Goal: Transaction & Acquisition: Book appointment/travel/reservation

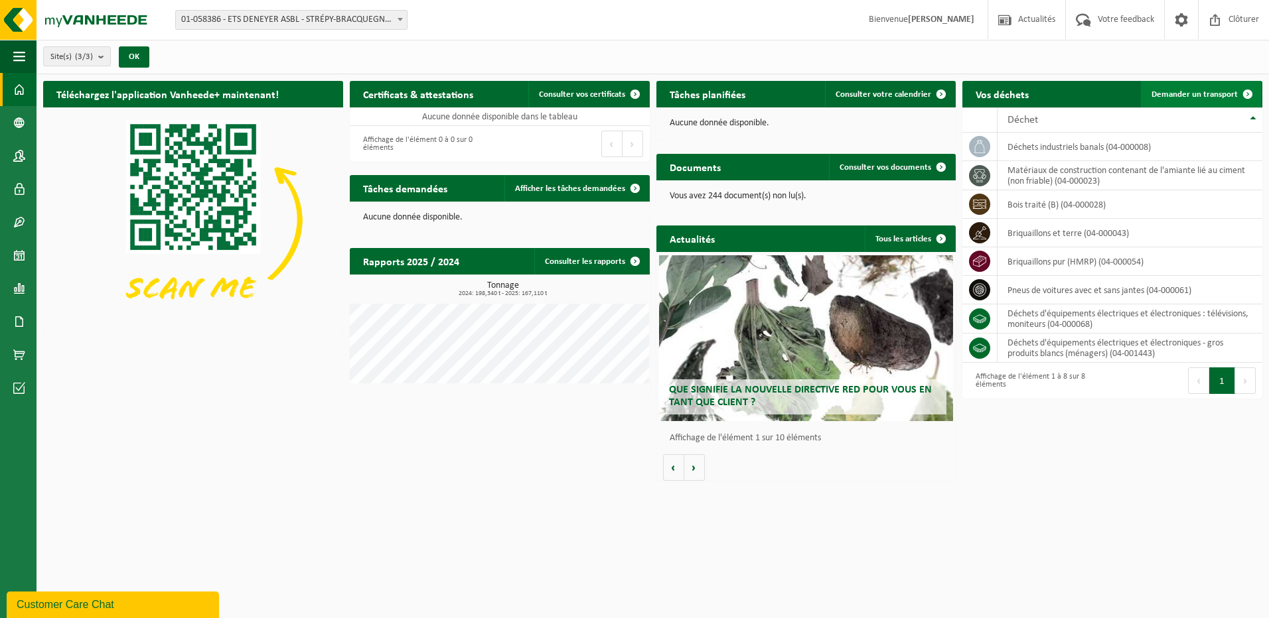
click at [1159, 88] on link "Demander un transport" at bounding box center [1201, 94] width 120 height 27
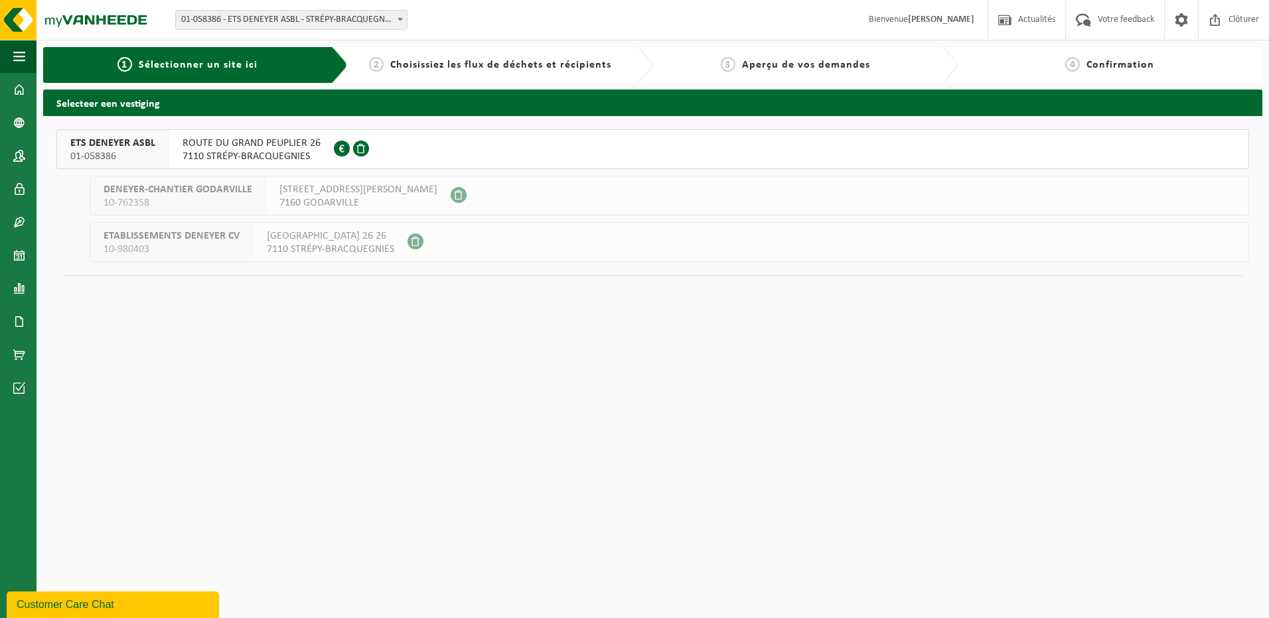
click at [307, 144] on span "ROUTE DU GRAND PEUPLIER 26" at bounding box center [251, 143] width 138 height 13
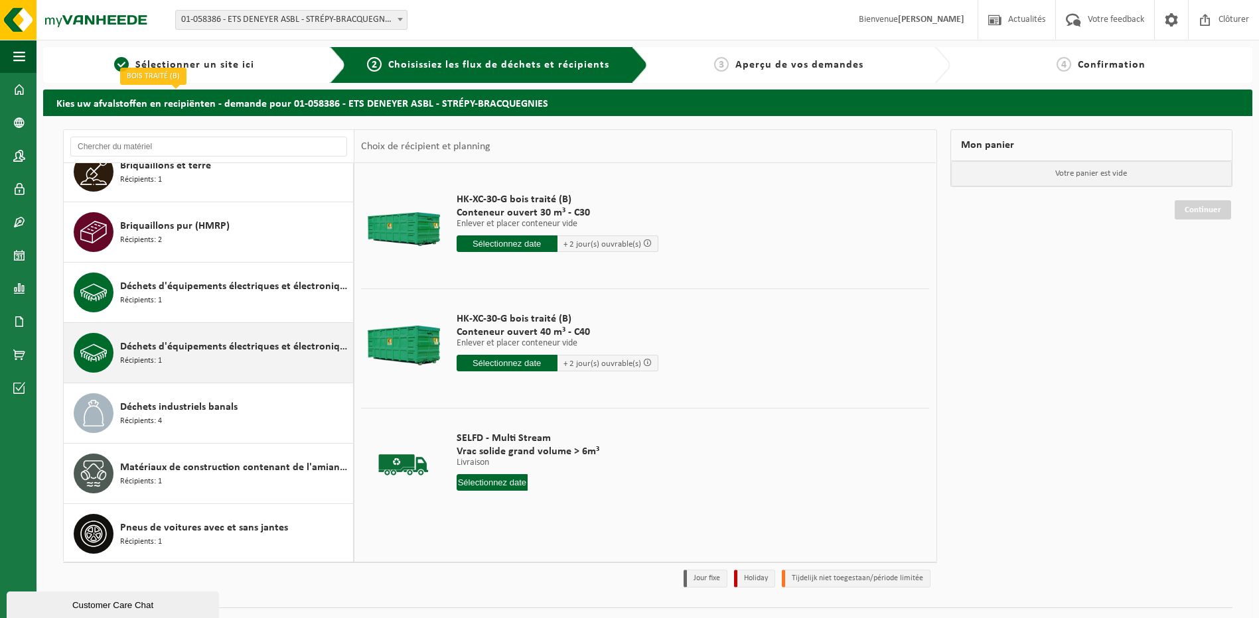
scroll to position [84, 0]
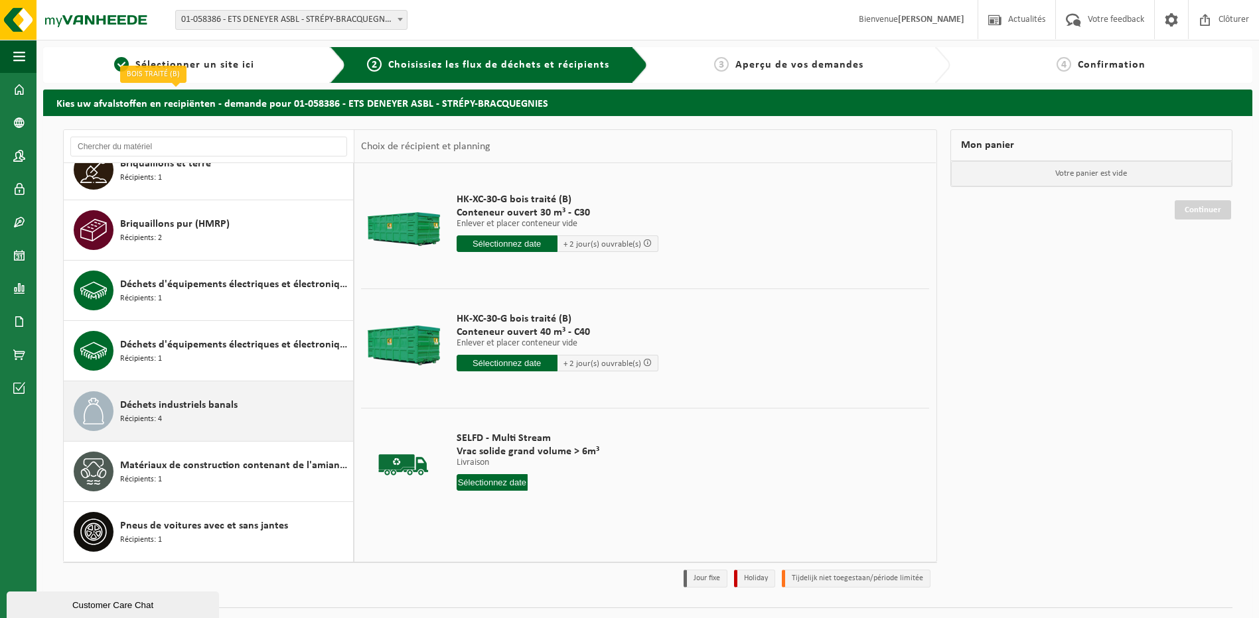
click at [190, 415] on div "Déchets industriels banals Récipients: 4" at bounding box center [235, 412] width 230 height 40
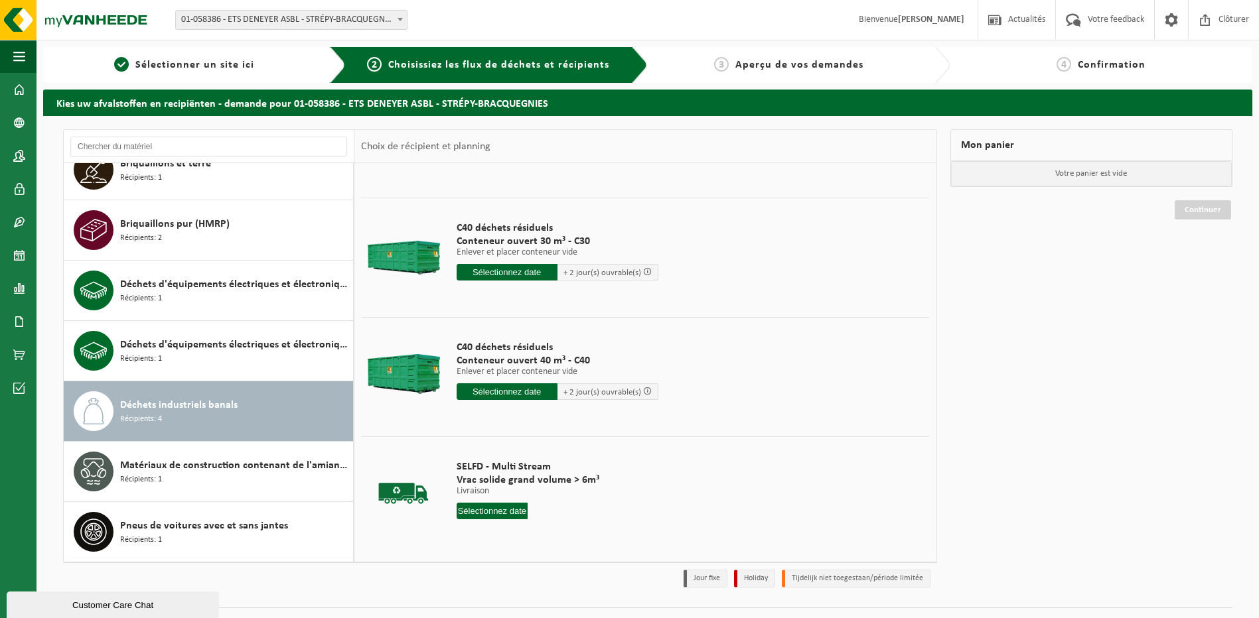
scroll to position [92, 0]
click at [505, 391] on input "text" at bounding box center [507, 390] width 101 height 17
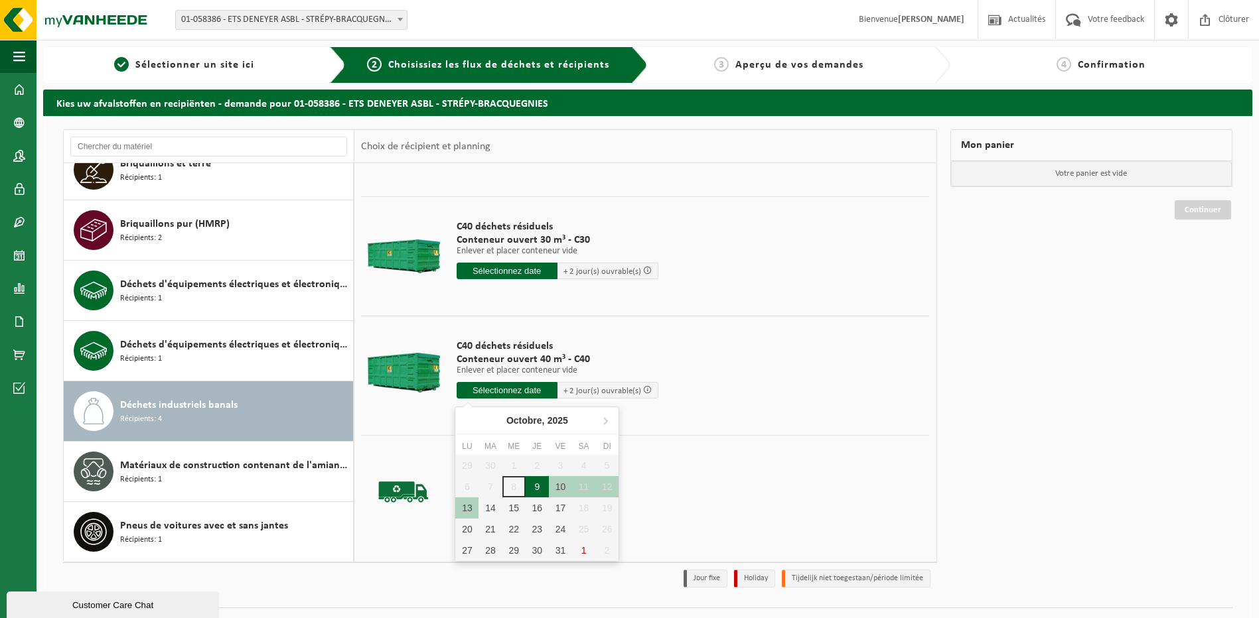
click at [538, 488] on div "9" at bounding box center [537, 486] width 23 height 21
type input "à partir de 2025-10-09"
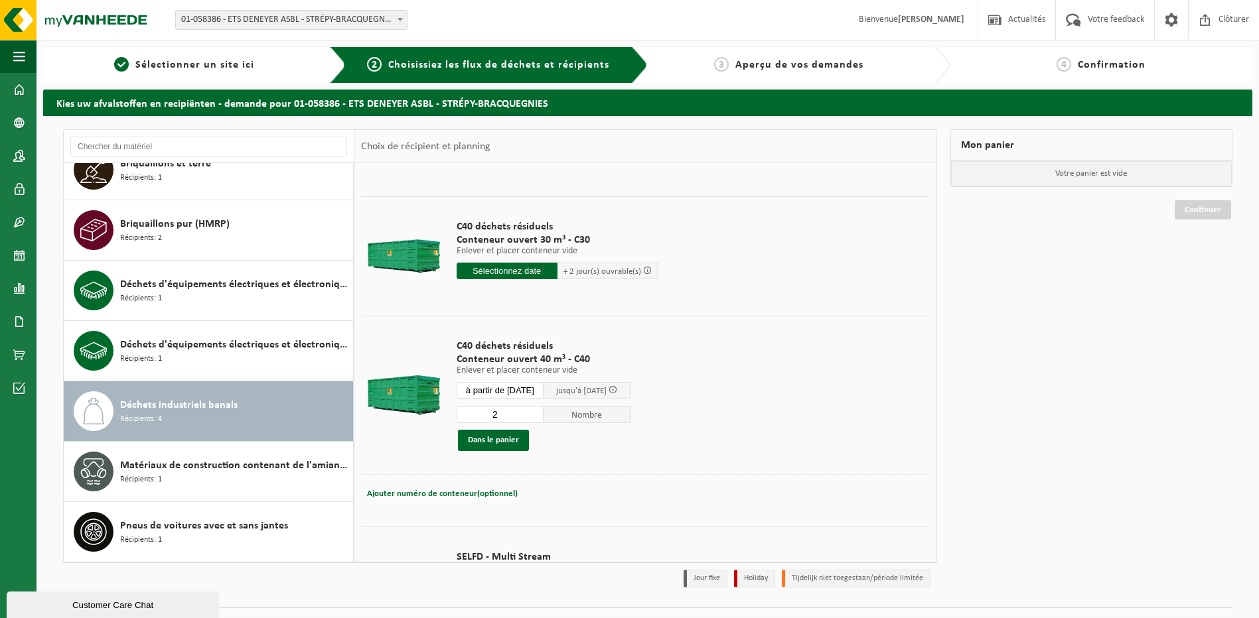
type input "2"
click at [542, 414] on input "2" at bounding box center [501, 414] width 88 height 17
click at [499, 439] on button "Dans le panier" at bounding box center [493, 440] width 71 height 21
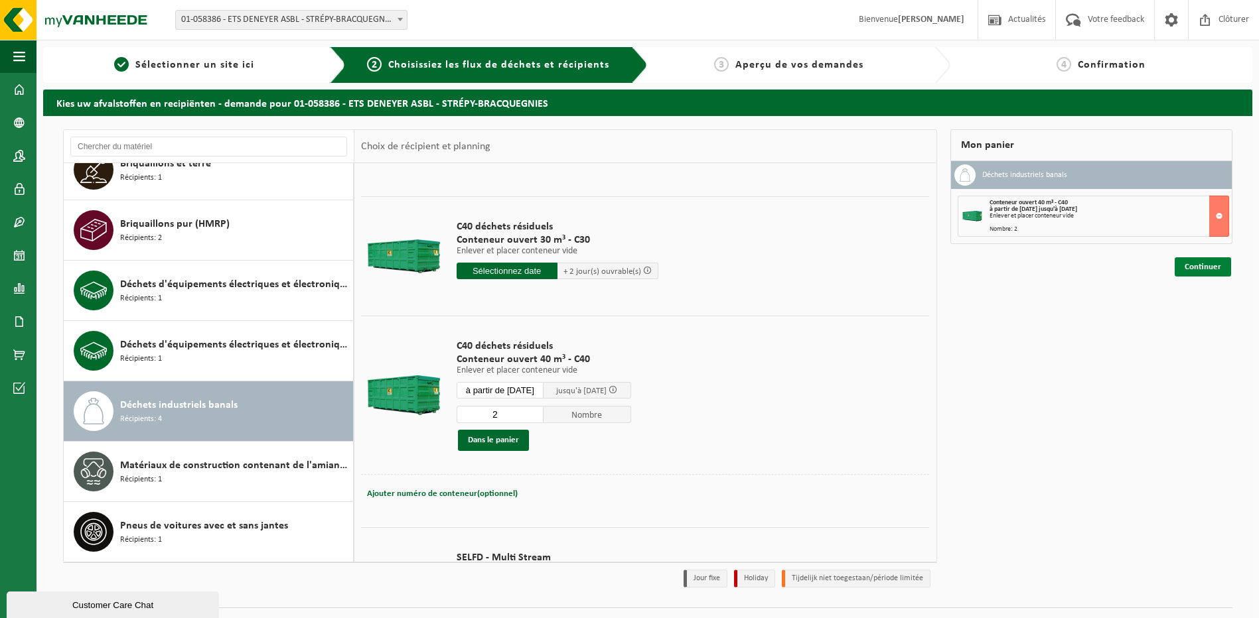
click at [1206, 267] on link "Continuer" at bounding box center [1203, 266] width 56 height 19
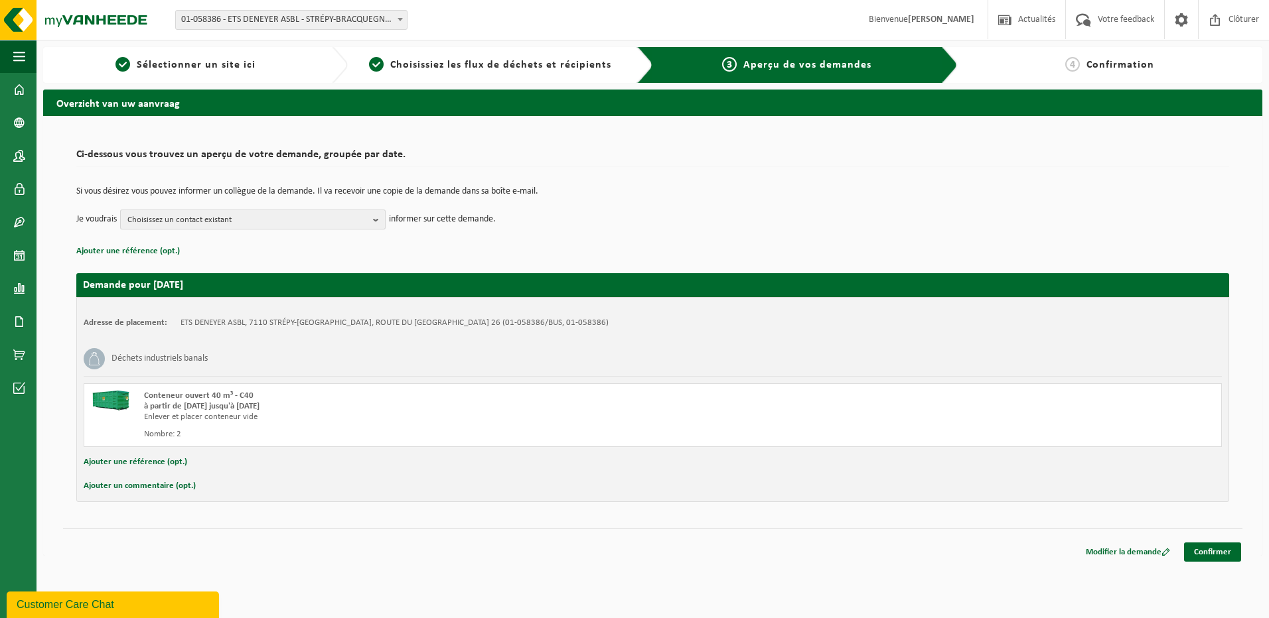
click at [376, 218] on b "button" at bounding box center [379, 219] width 12 height 19
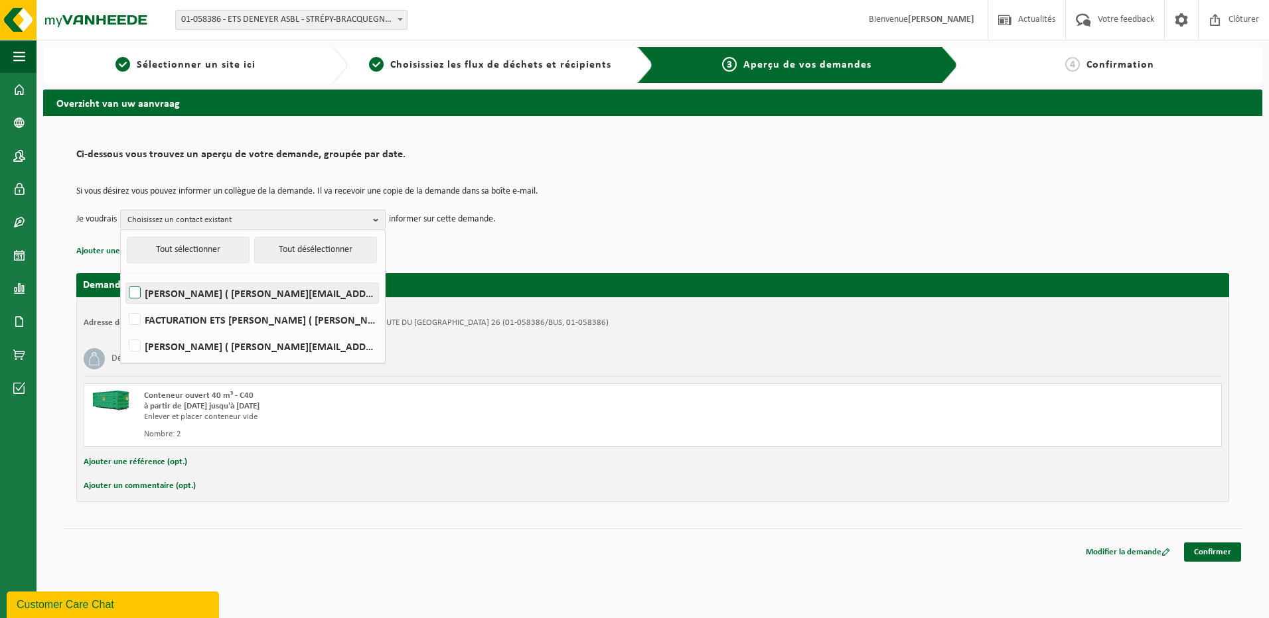
click at [135, 292] on label "EDDY CULLUS ( eddy.cullus@etadeneyer.be )" at bounding box center [252, 293] width 252 height 20
click at [124, 277] on input "EDDY CULLUS ( eddy.cullus@etadeneyer.be )" at bounding box center [123, 276] width 1 height 1
checkbox input "true"
click at [137, 343] on label "MICHAEL HENRY ( michael.henry@etadeneyer.be )" at bounding box center [252, 346] width 252 height 20
click at [124, 330] on input "MICHAEL HENRY ( michael.henry@etadeneyer.be )" at bounding box center [123, 329] width 1 height 1
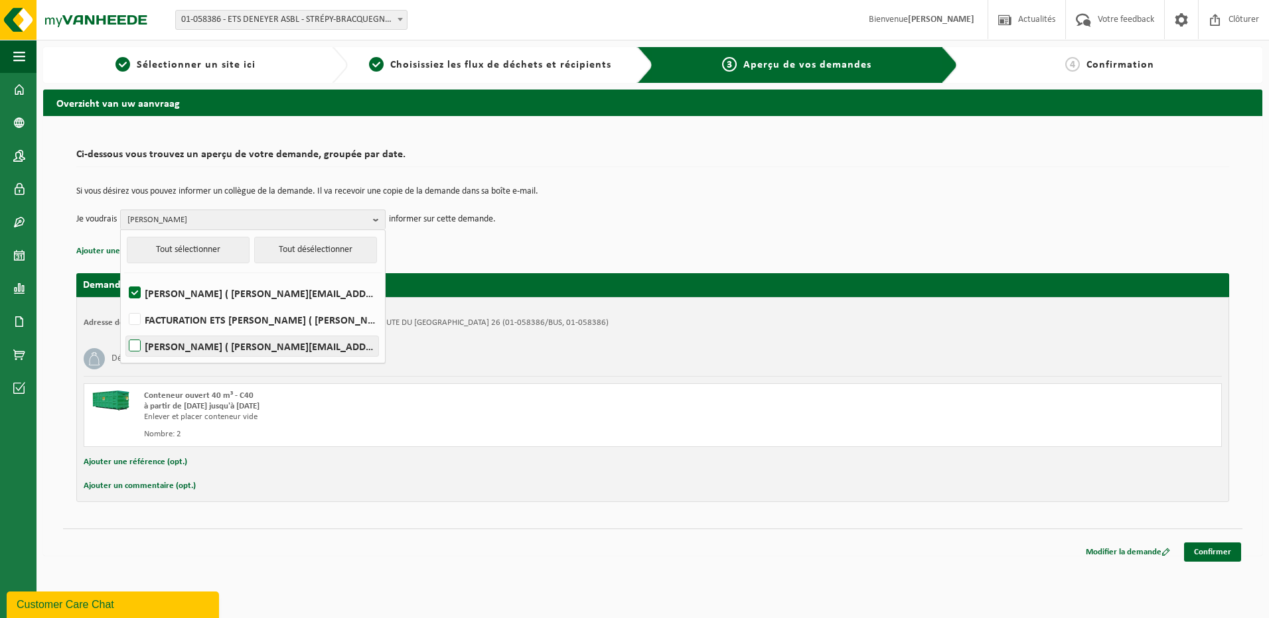
checkbox input "true"
click at [1220, 553] on link "Confirmer" at bounding box center [1212, 552] width 57 height 19
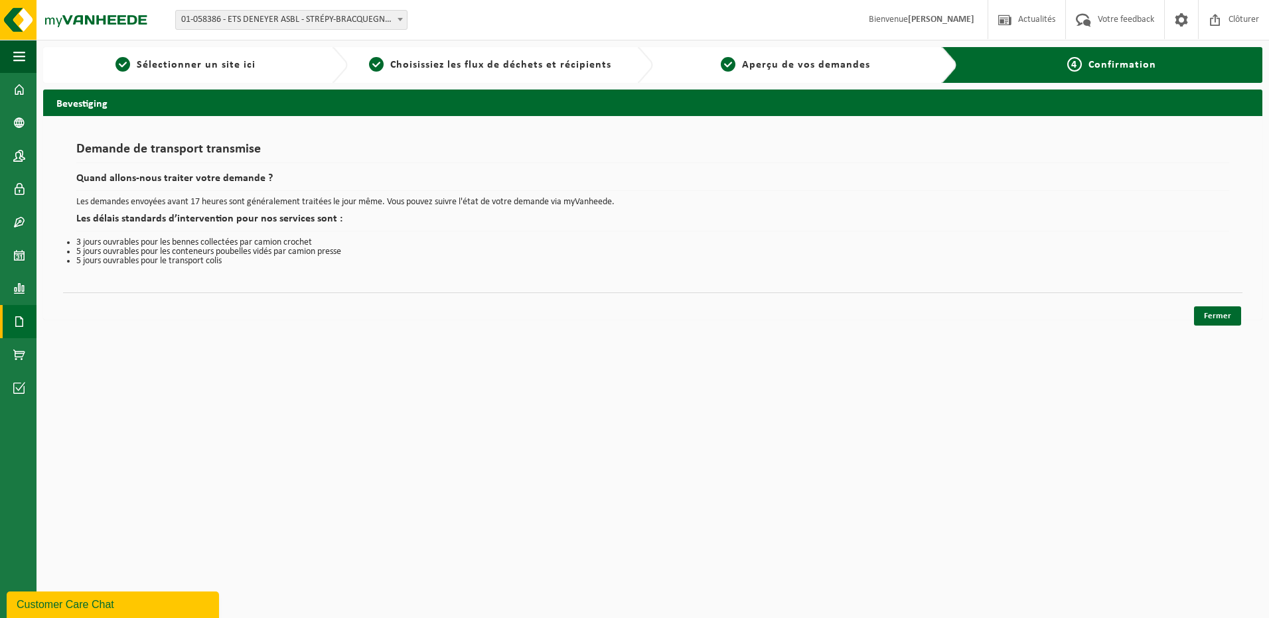
click at [25, 316] on link "Documents" at bounding box center [18, 321] width 36 height 33
click at [90, 319] on span "Factures" at bounding box center [94, 321] width 34 height 25
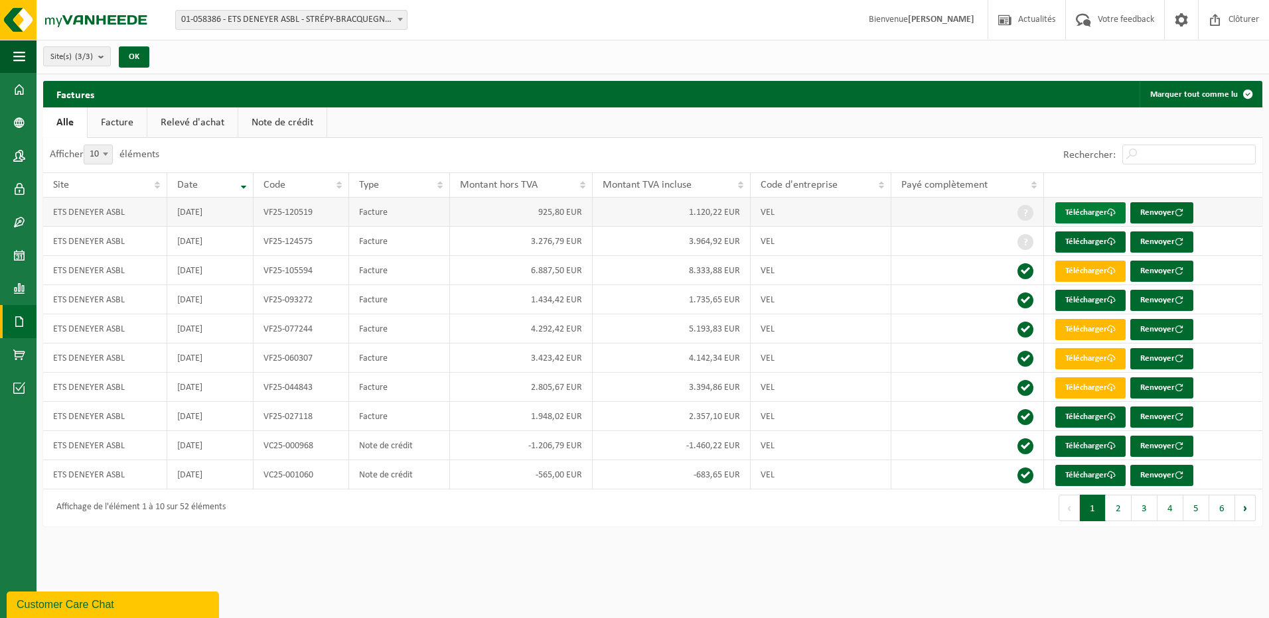
click at [1075, 214] on link "Télécharger" at bounding box center [1090, 212] width 70 height 21
